Goal: Task Accomplishment & Management: Complete application form

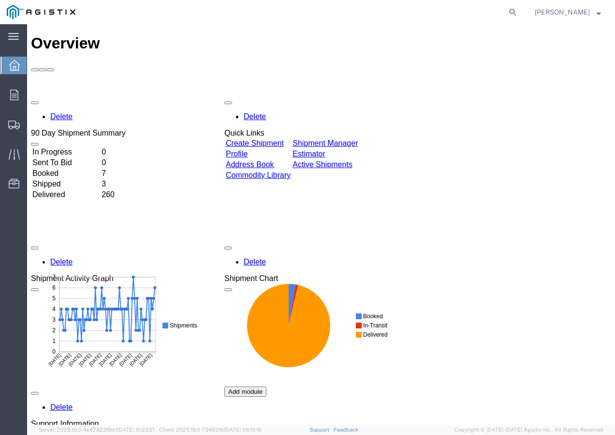
click at [272, 139] on link "Create Shipment" at bounding box center [255, 143] width 58 height 8
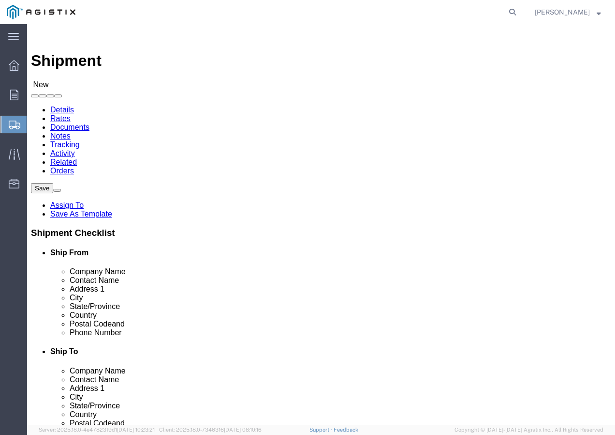
select select
click select "Select PG&E Southwire Company"
select select "9596"
click select "Select PG&E Southwire Company"
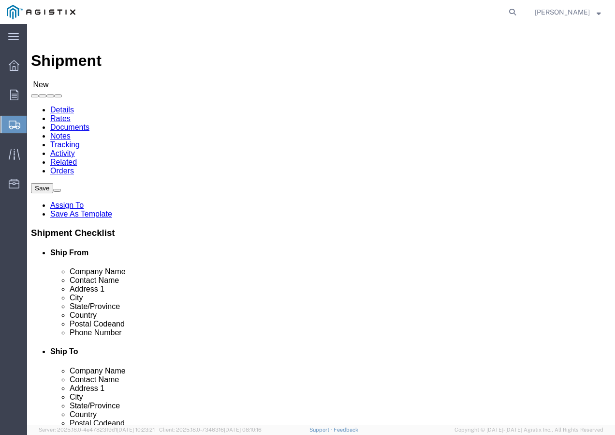
select select "PURCHORD"
select select
select select "MYPROFILE"
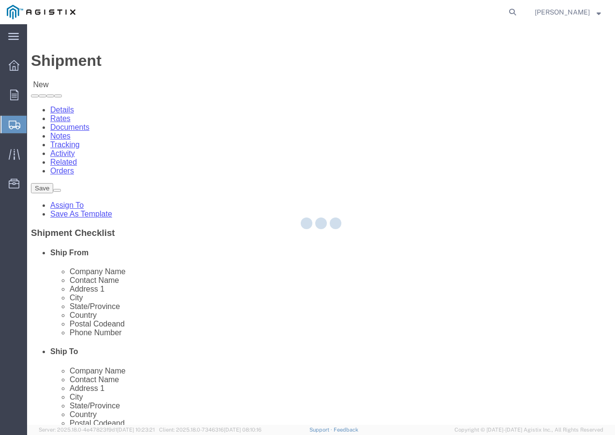
type input "Southwire Company"
type input "[PERSON_NAME]"
type input "[STREET_ADDRESS]"
type input "Fontana"
type input "92337"
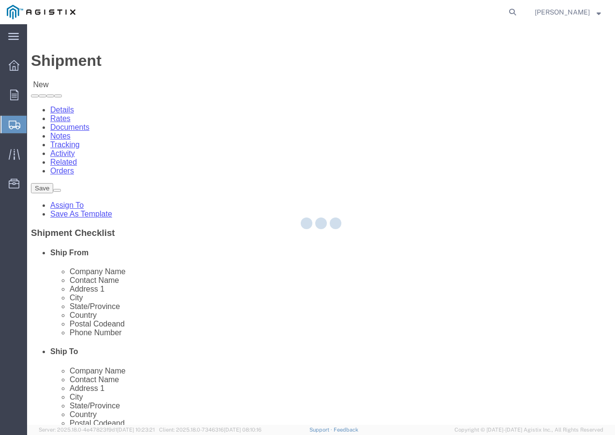
type input "9095507586"
type input "[EMAIL_ADDRESS][DOMAIN_NAME]"
checkbox input "true"
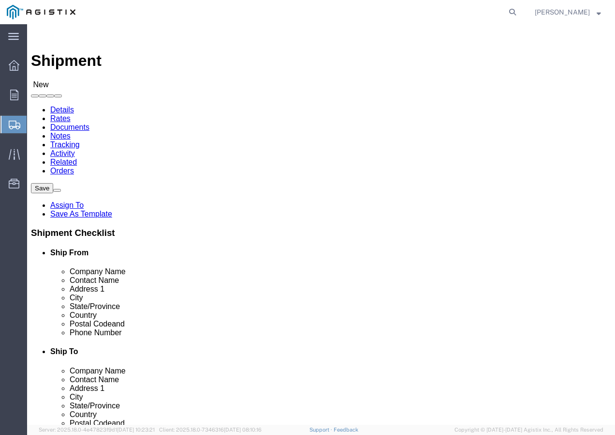
select select "CA"
click select "Select All Others [GEOGRAPHIC_DATA] [GEOGRAPHIC_DATA] [GEOGRAPHIC_DATA] [GEOGRA…"
select select "19996"
click select "Select All Others [GEOGRAPHIC_DATA] [GEOGRAPHIC_DATA] [GEOGRAPHIC_DATA] [GEOGRA…"
click span
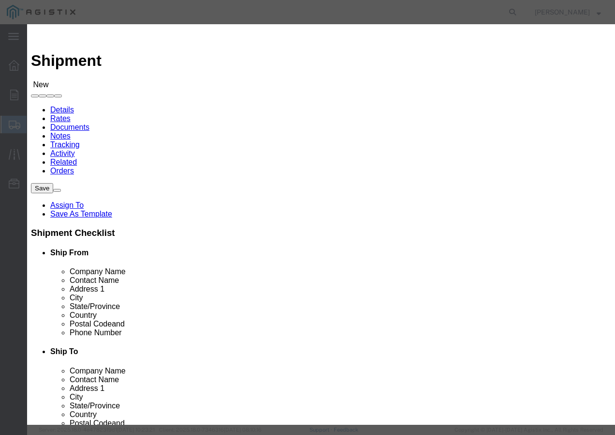
click select "Search by Address Book Name City Company Name Contact Name Country CustomerAlia…"
select select "city"
click select "Search by Address Book Name City Company Name Contact Name Country CustomerAlia…"
click input "text"
type input "wheatland"
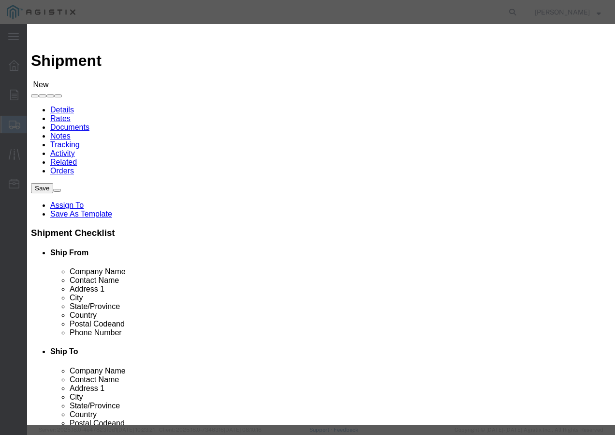
click button "button"
click button "Select"
select select
type input "PG&E"
type input "[STREET_ADDRESS]"
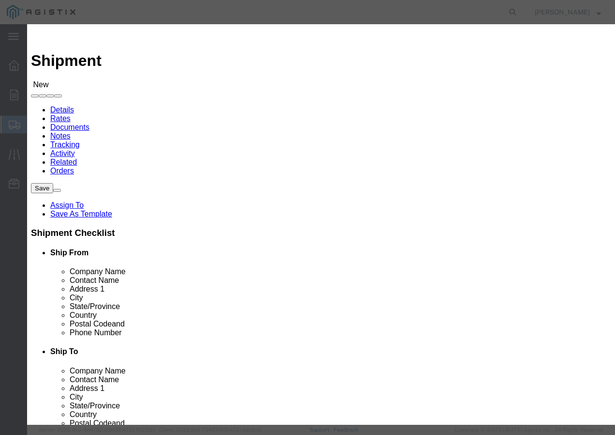
type input "Wheatland"
type input "95692"
select select "CA"
click button "Close"
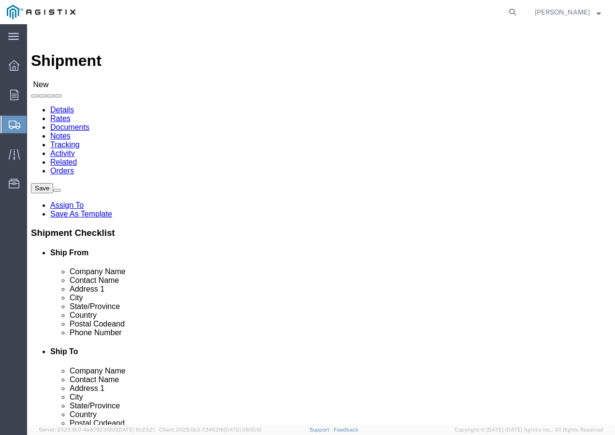
click input "text"
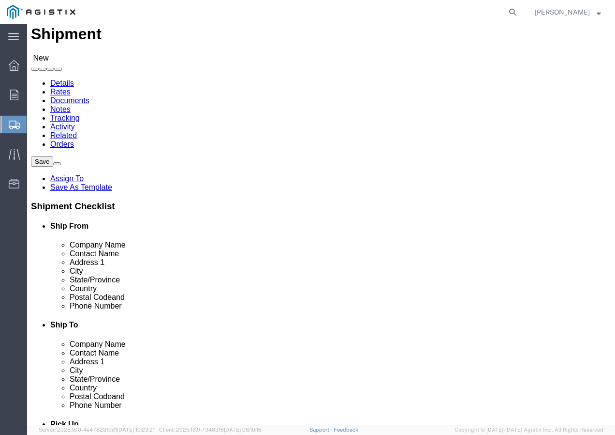
scroll to position [48, 0]
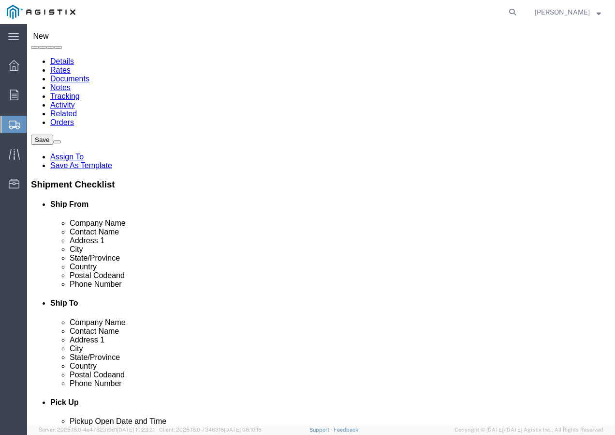
type input "Marysville Receiving"
click input "text"
paste input "9167493050"
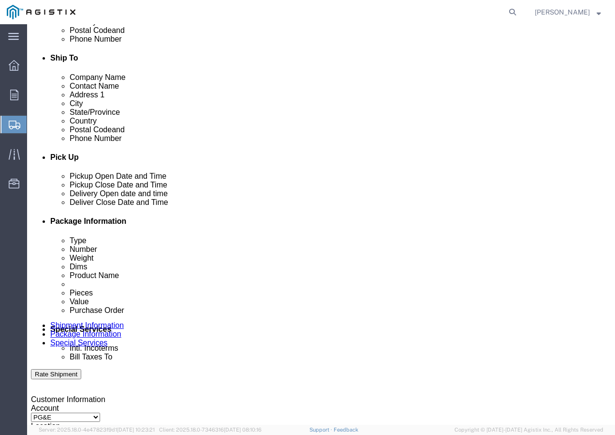
scroll to position [339, 0]
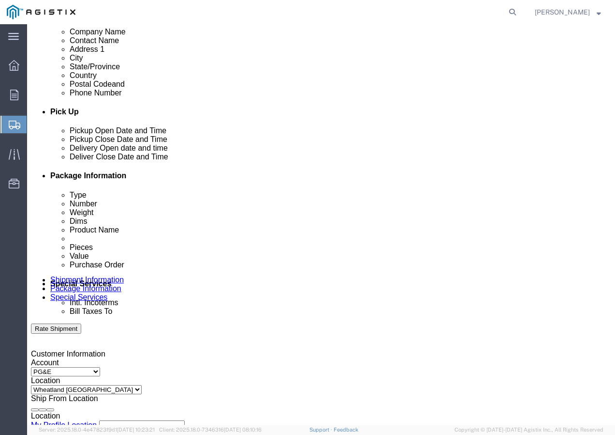
type input "9167493050"
click div "[DATE] 2:00 PM"
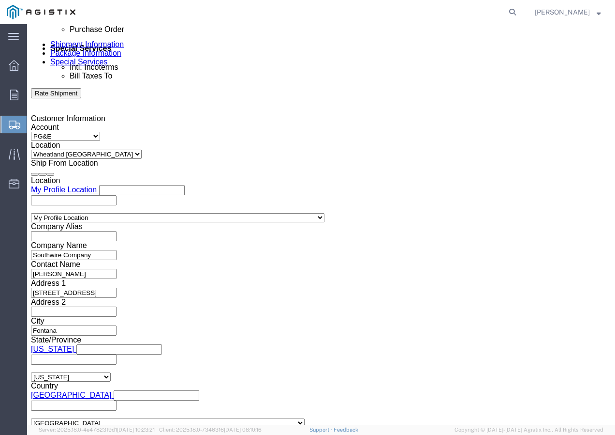
click input "2:00 PM"
drag, startPoint x: 60, startPoint y: 196, endPoint x: 65, endPoint y: 191, distance: 6.5
click input "1:30 PM"
click input "10:30 PM"
click input "10:30AM"
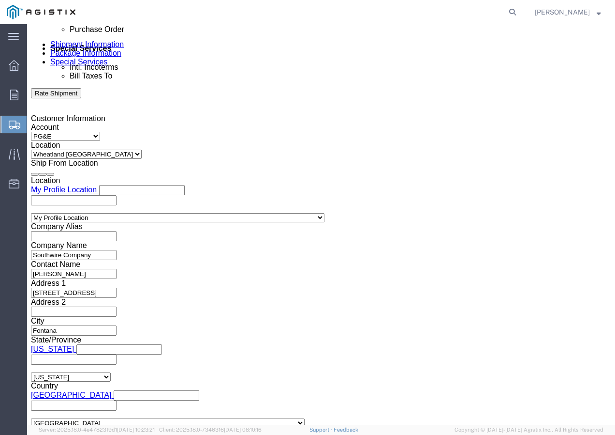
click input "10:30AM"
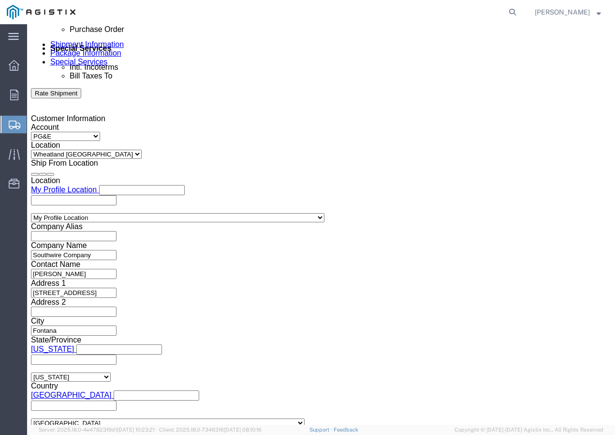
type input "10:30 AM"
click button "Apply"
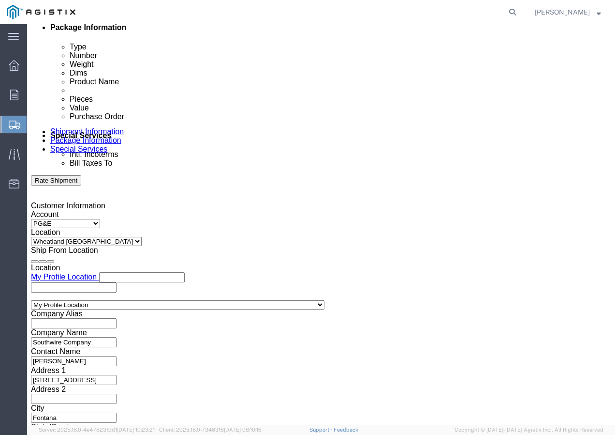
scroll to position [477, 0]
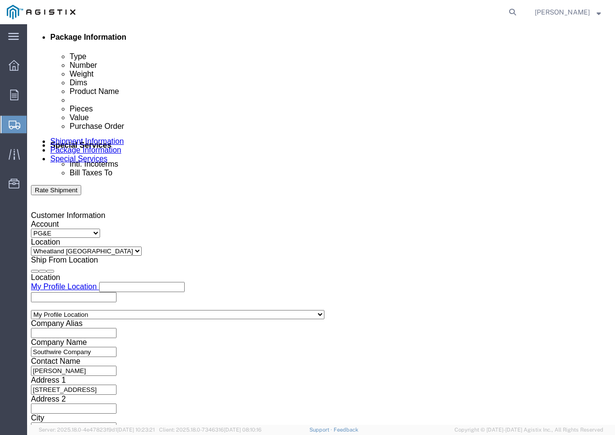
click div
click button "Apply"
click div
click button "Apply"
click input "text"
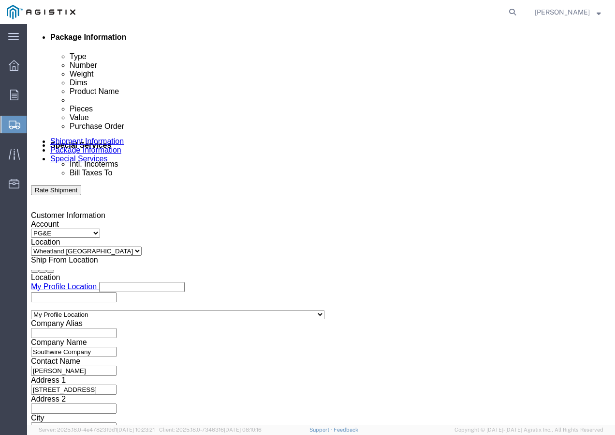
paste input "3501404191"
type input "3501404191"
click select "Select Account Type Activity ID Airline Appointment Number ASN Batch Request # …"
select select "SHIPMENTIDNUM"
click select "Select Account Type Activity ID Airline Appointment Number ASN Batch Request # …"
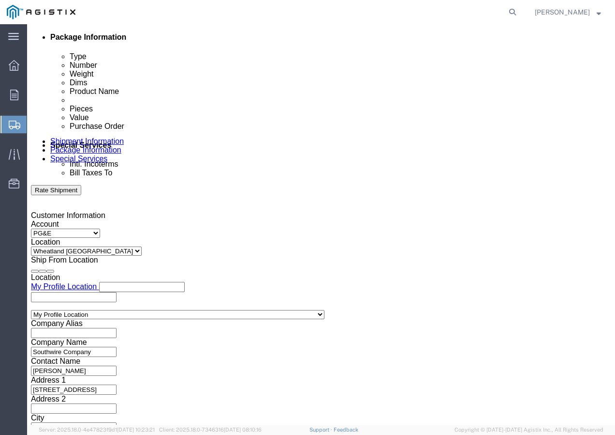
drag, startPoint x: 242, startPoint y: 288, endPoint x: 253, endPoint y: 279, distance: 14.7
click input "text"
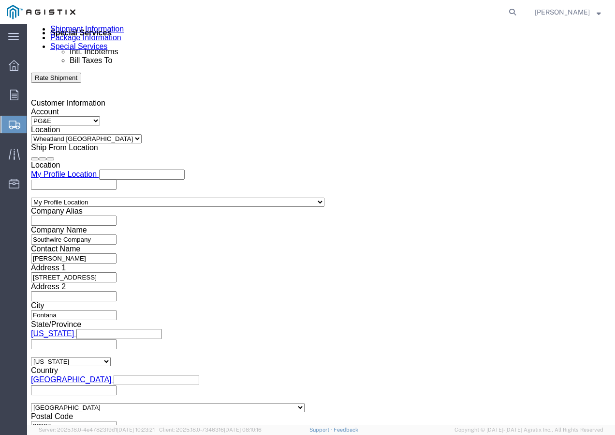
scroll to position [596, 0]
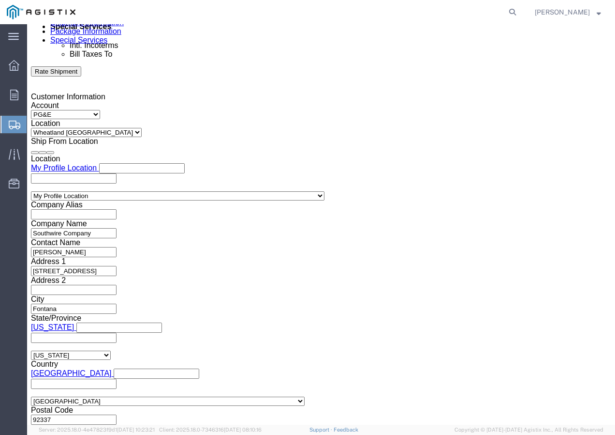
type input "7470386"
click select "Select Air Less than Truckload Multi-Leg Ocean Freight Rail Small Parcel Truckl…"
drag, startPoint x: 45, startPoint y: 377, endPoint x: 48, endPoint y: 367, distance: 11.2
click div "Previous Continue"
click select "Select"
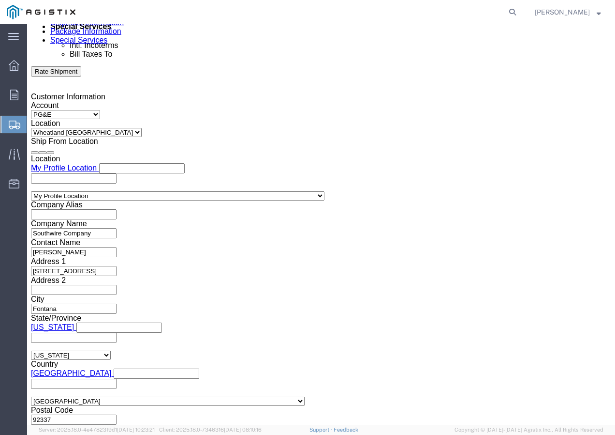
click select "Select Air Less than Truckload Multi-Leg Ocean Freight Rail Small Parcel Truckl…"
select select "TL"
click select "Select Air Less than Truckload Multi-Leg Ocean Freight Rail Small Parcel Truckl…"
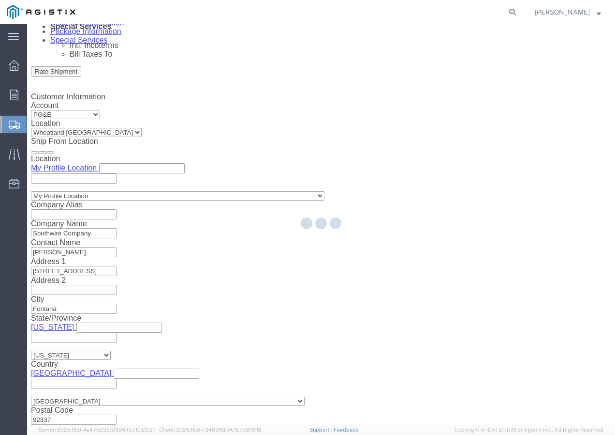
select select
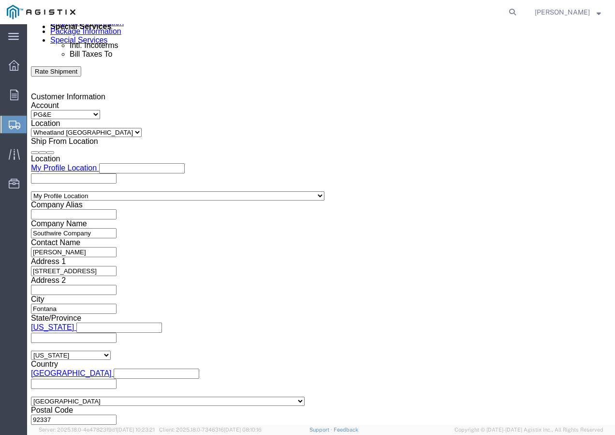
click select "Select 1-Ton (PSS) 10 Wheel 10 Yard Dump Truck 20 Yard Dump Truck Bobtail Botto…"
select select "FLBD"
click select "Select 1-Ton (PSS) 10 Wheel 10 Yard Dump Truck 20 Yard Dump Truck Bobtail Botto…"
click button "Continue"
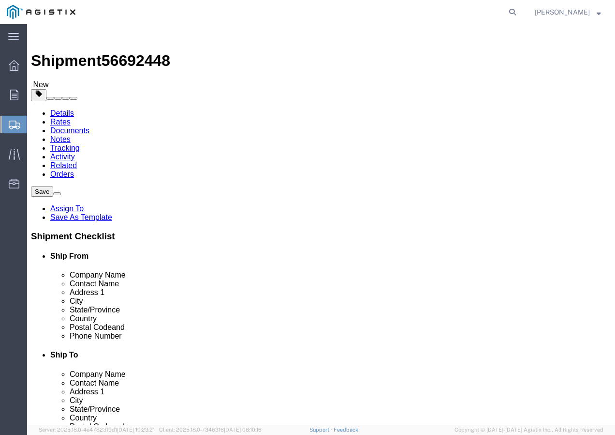
click select "Select Bulk Bundle(s) Cardboard Box(es) Carton(s) Crate(s) Drum(s) (Fiberboard)…"
select select "YRPK"
click select "Select Bulk Bundle(s) Cardboard Box(es) Carton(s) Crate(s) Drum(s) (Fiberboard)…"
click input "text"
type input "50"
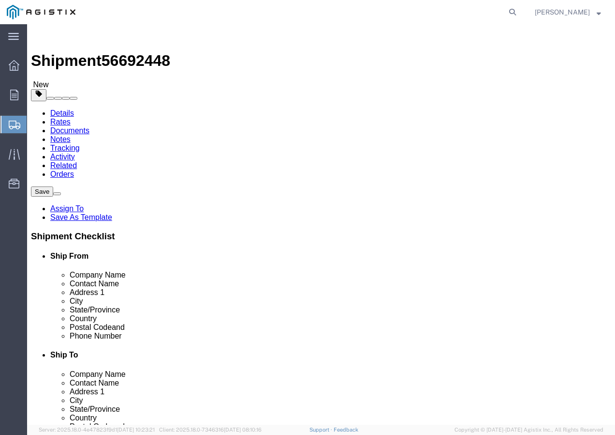
type input "50"
drag, startPoint x: 116, startPoint y: 241, endPoint x: 72, endPoint y: 241, distance: 43.6
click div "Weight 0.00 Select kgs lbs Ship. t°"
type input "17000"
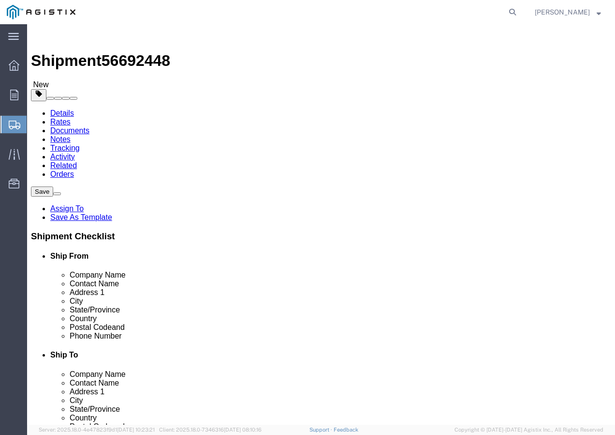
click link "Add Content"
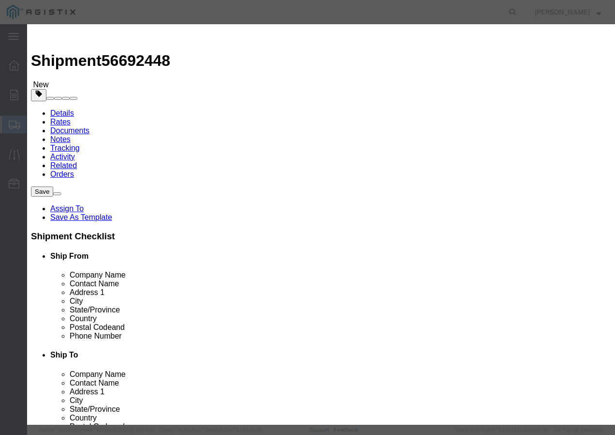
click input "text"
paste input "PPC{TM} 4 SOL CU 110 MILS/LDPE+ 4kR"
type input "PPC{TM} 4 SOL CU 110 MILS/LDPE+ 4kR"
click input "0"
type input "25"
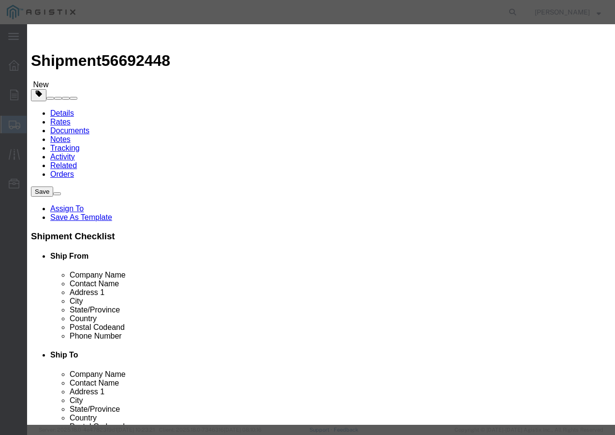
click input "text"
type input "1"
click select "Select 50 55 60 65 70 85 92.5 100 125 175 250 300 400"
select select "100"
click select "Select 50 55 60 65 70 85 92.5 100 125 175 250 300 400"
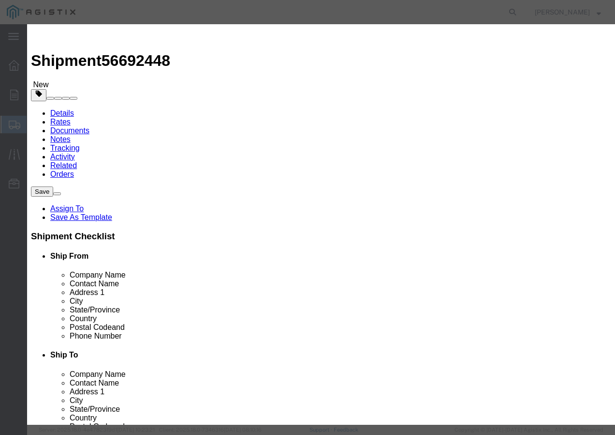
click button "Save & Close"
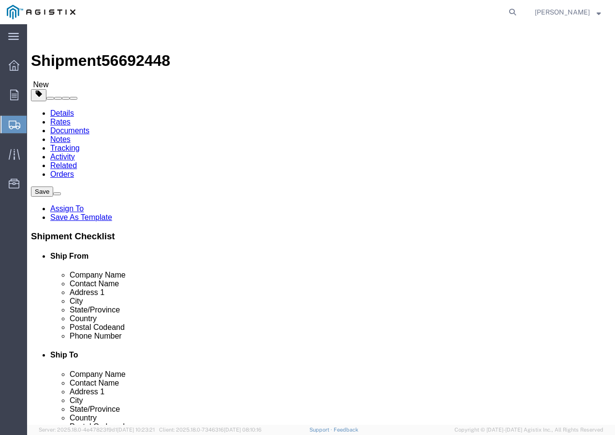
click input "1"
type input "25"
click div "1 x Your Packaging Package Type Select Bulk Bundle(s) Cardboard Box(es) Carton(…"
click button "Rate Shipment"
